Goal: Information Seeking & Learning: Learn about a topic

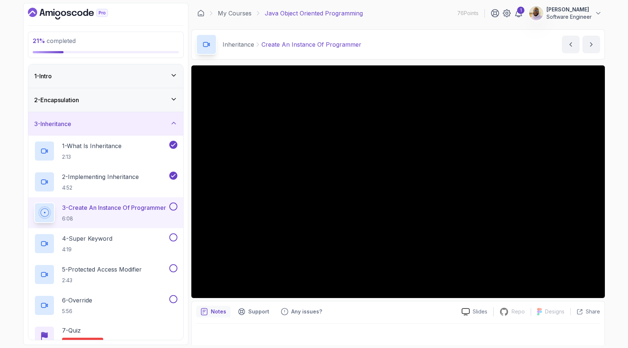
scroll to position [18, 0]
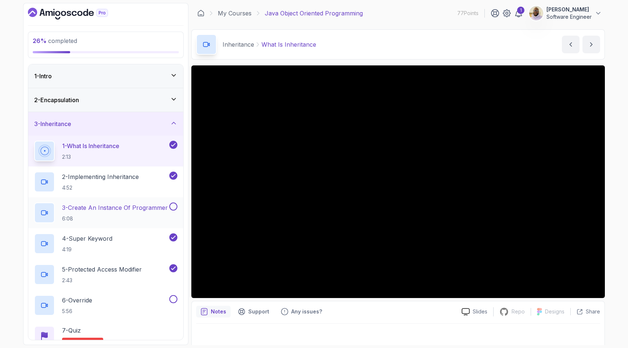
click at [174, 203] on button at bounding box center [173, 206] width 8 height 8
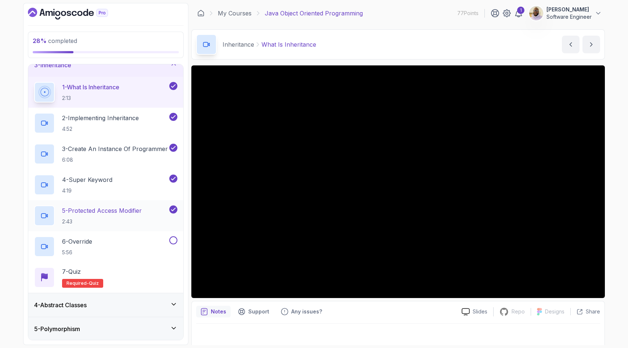
scroll to position [62, 0]
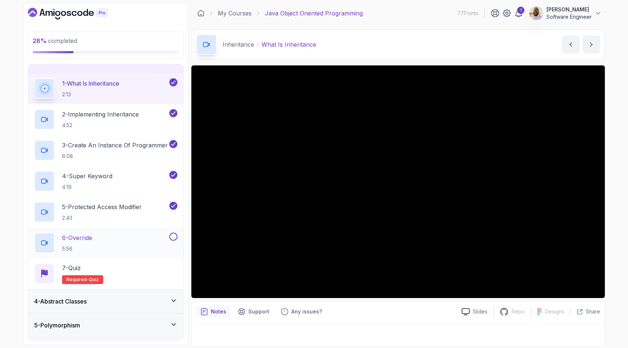
click at [112, 238] on div "6 - Override 5:56" at bounding box center [101, 242] width 134 height 21
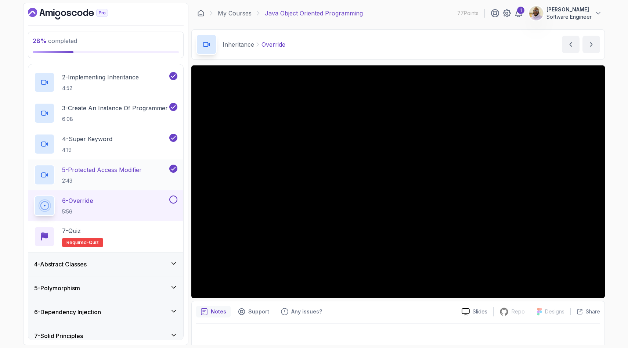
scroll to position [131, 0]
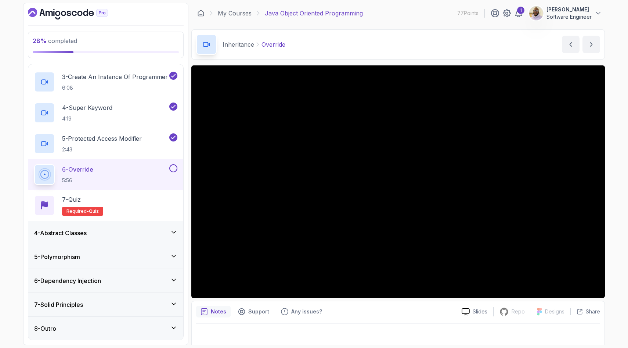
click at [172, 168] on button at bounding box center [173, 168] width 8 height 8
click at [115, 201] on div "7 - Quiz Required- quiz" at bounding box center [105, 205] width 143 height 21
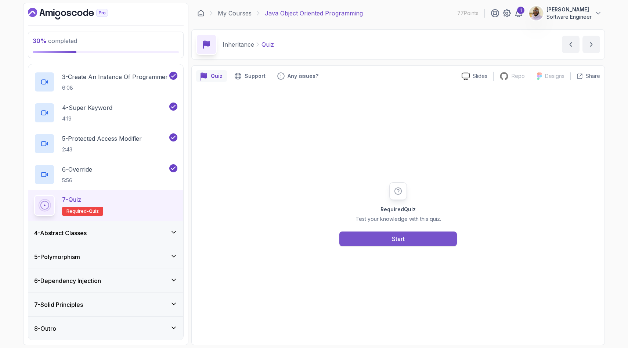
click at [393, 244] on button "Start" at bounding box center [397, 238] width 117 height 15
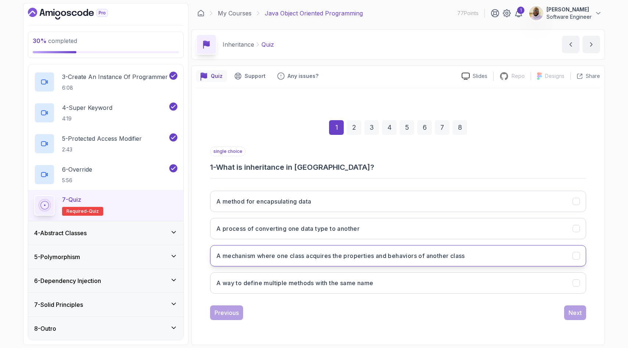
click at [432, 256] on h3 "A mechanism where one class acquires the properties and behaviors of another cl…" at bounding box center [340, 255] width 248 height 9
click at [569, 312] on div "Next" at bounding box center [574, 312] width 13 height 9
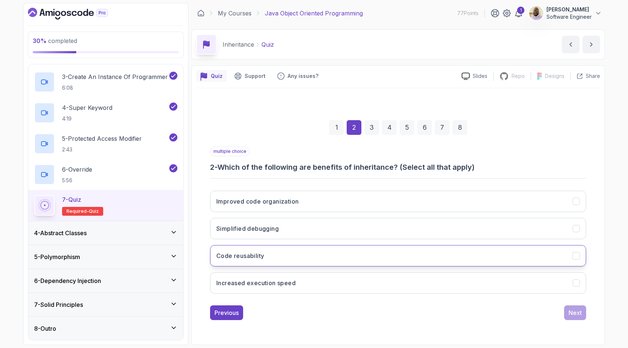
click at [343, 257] on button "Code reusability" at bounding box center [398, 255] width 376 height 21
click at [331, 199] on button "Improved code organization" at bounding box center [398, 200] width 376 height 21
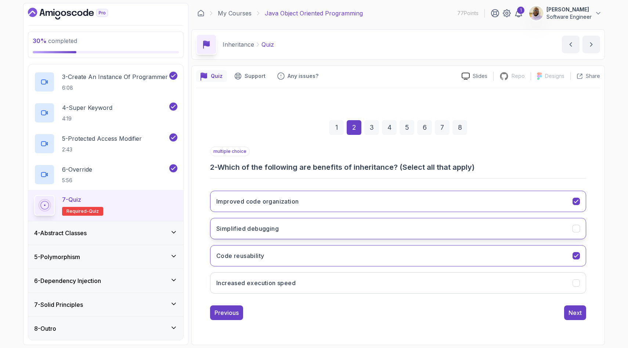
click at [336, 225] on button "Simplified debugging" at bounding box center [398, 228] width 376 height 21
click at [574, 312] on div "Next" at bounding box center [574, 312] width 13 height 9
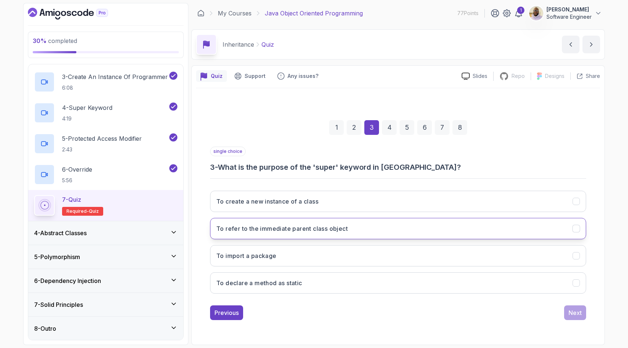
click at [364, 228] on button "To refer to the immediate parent class object" at bounding box center [398, 228] width 376 height 21
click at [572, 315] on div "Next" at bounding box center [574, 312] width 13 height 9
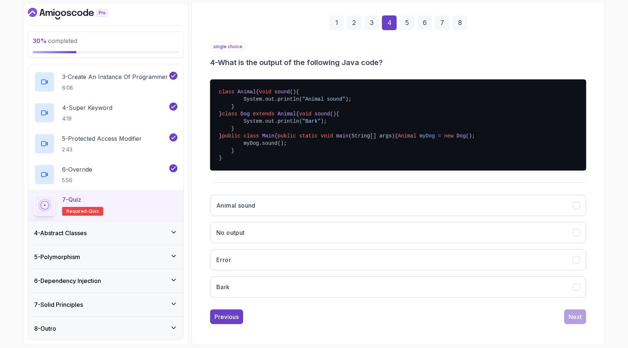
scroll to position [145, 0]
click at [261, 283] on button "Bark" at bounding box center [398, 286] width 376 height 21
click at [578, 317] on div "Next" at bounding box center [574, 316] width 13 height 9
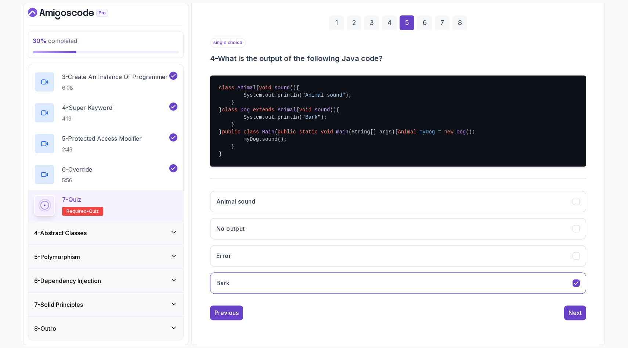
scroll to position [0, 0]
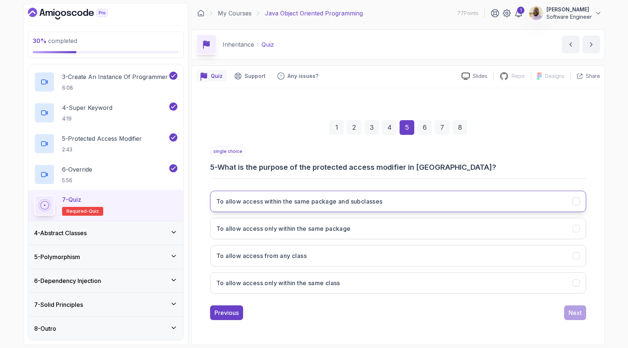
click at [377, 203] on h3 "To allow access within the same package and subclasses" at bounding box center [299, 201] width 166 height 9
click at [577, 316] on div "Next" at bounding box center [574, 312] width 13 height 9
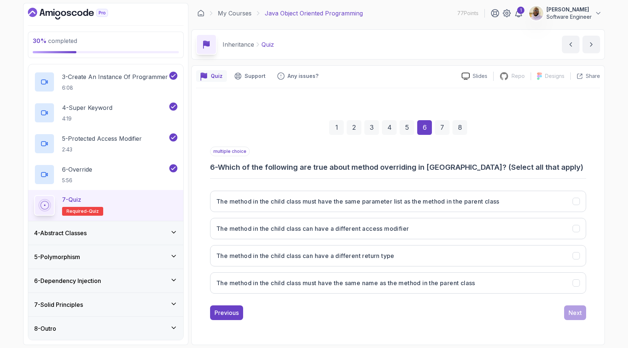
click at [411, 128] on div "5" at bounding box center [406, 127] width 15 height 15
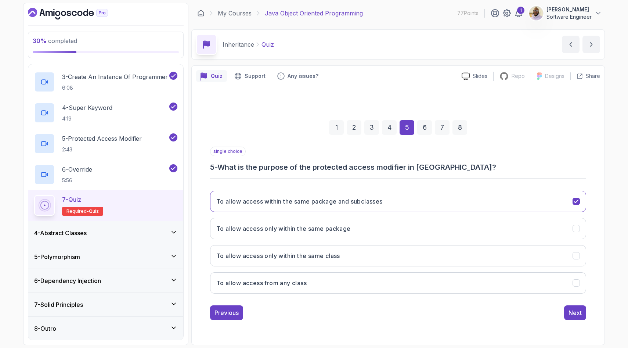
click at [423, 130] on div "6" at bounding box center [424, 127] width 15 height 15
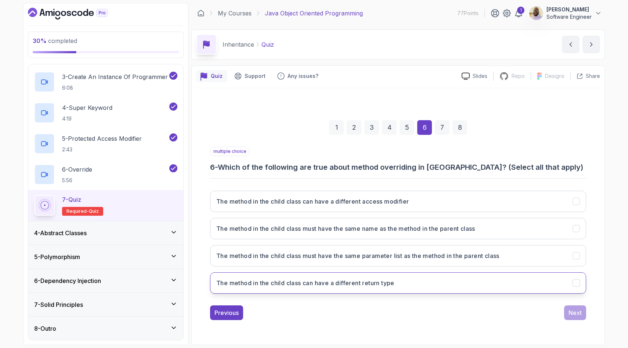
click at [394, 286] on h3 "The method in the child class can have a different return type" at bounding box center [305, 282] width 178 height 9
click at [390, 232] on h3 "The method in the child class must have the same name as the method in the pare…" at bounding box center [345, 228] width 259 height 9
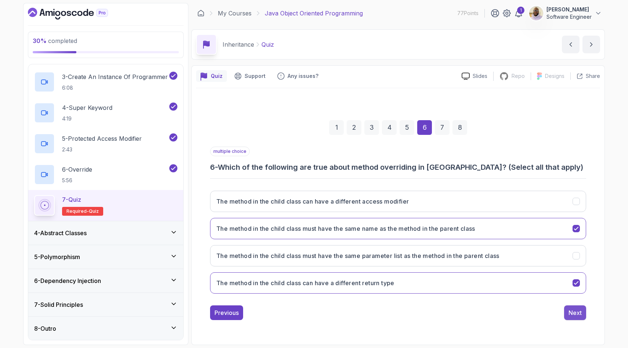
click at [576, 316] on div "Next" at bounding box center [574, 312] width 13 height 9
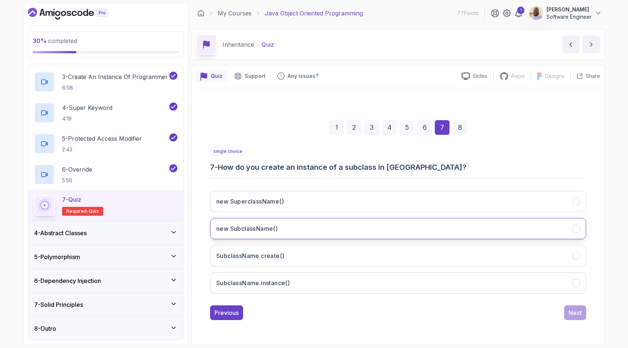
click at [276, 225] on h3 "new SubclassName()" at bounding box center [246, 228] width 61 height 9
click at [576, 310] on div "Next" at bounding box center [574, 312] width 13 height 9
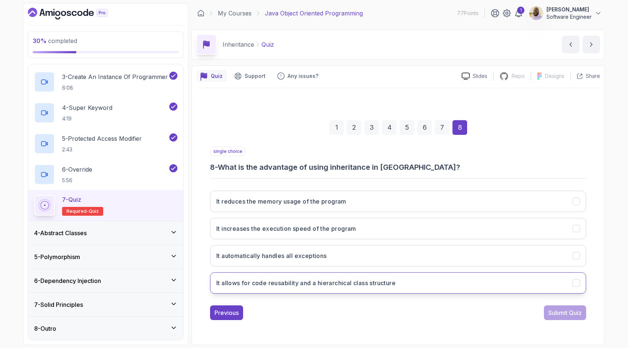
click at [363, 279] on h3 "It allows for code reusability and a hierarchical class structure" at bounding box center [305, 282] width 179 height 9
click at [559, 312] on div "Submit Quiz" at bounding box center [564, 312] width 33 height 9
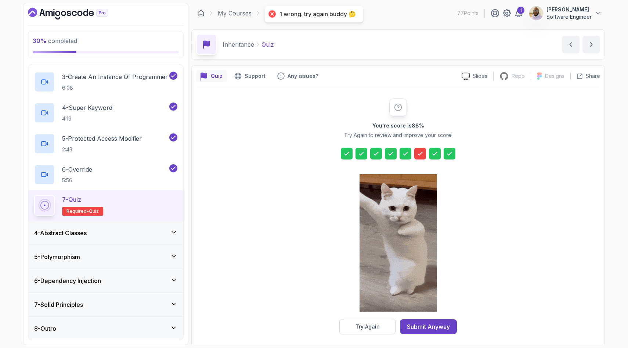
click at [421, 152] on icon at bounding box center [419, 153] width 7 height 7
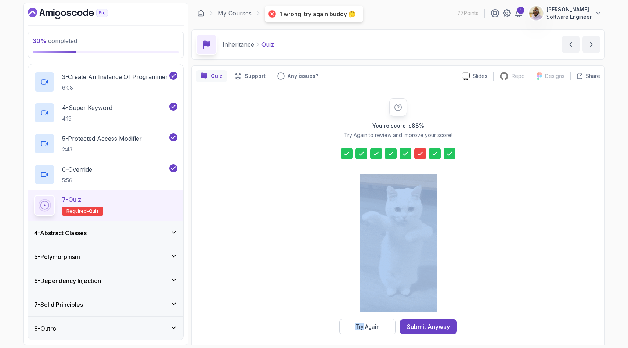
click at [421, 152] on icon at bounding box center [419, 153] width 7 height 7
click at [433, 321] on button "Submit Anyway" at bounding box center [428, 326] width 57 height 15
